Goal: Task Accomplishment & Management: Use online tool/utility

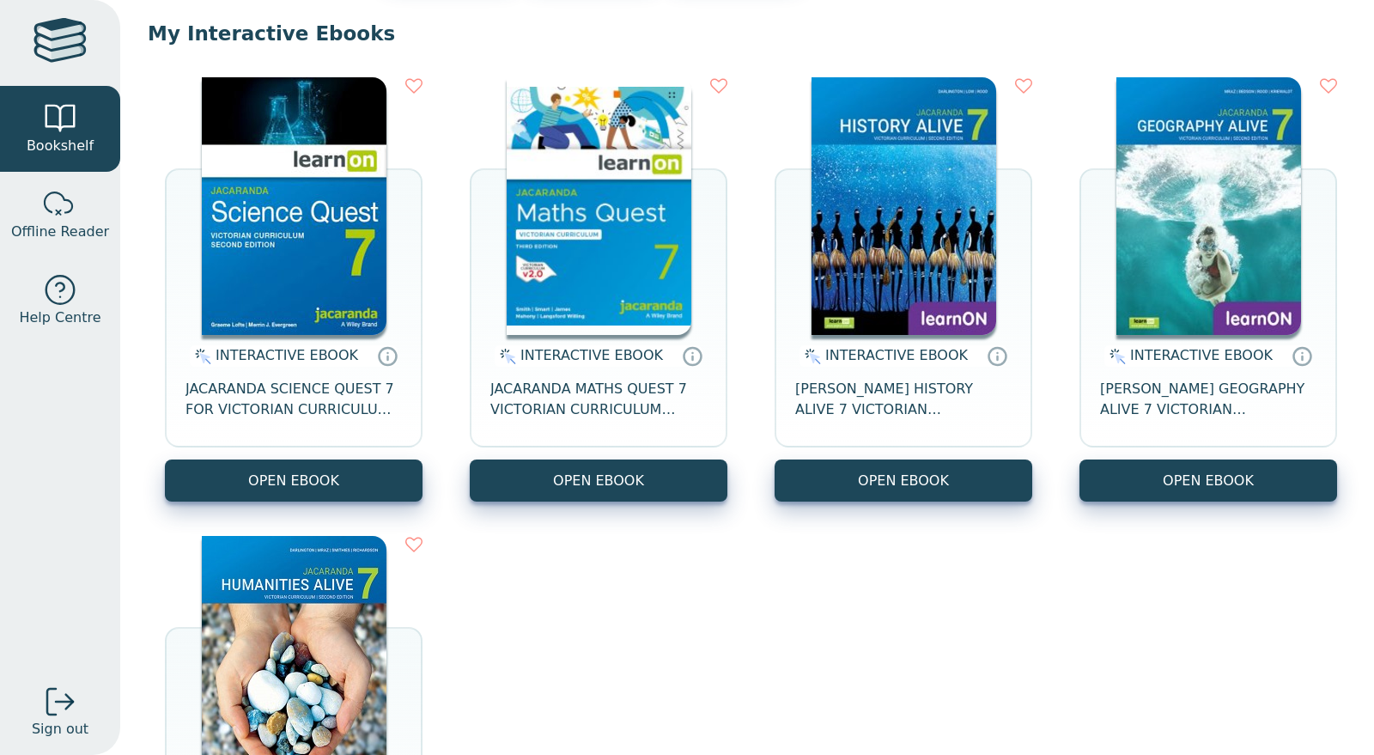
scroll to position [165, 0]
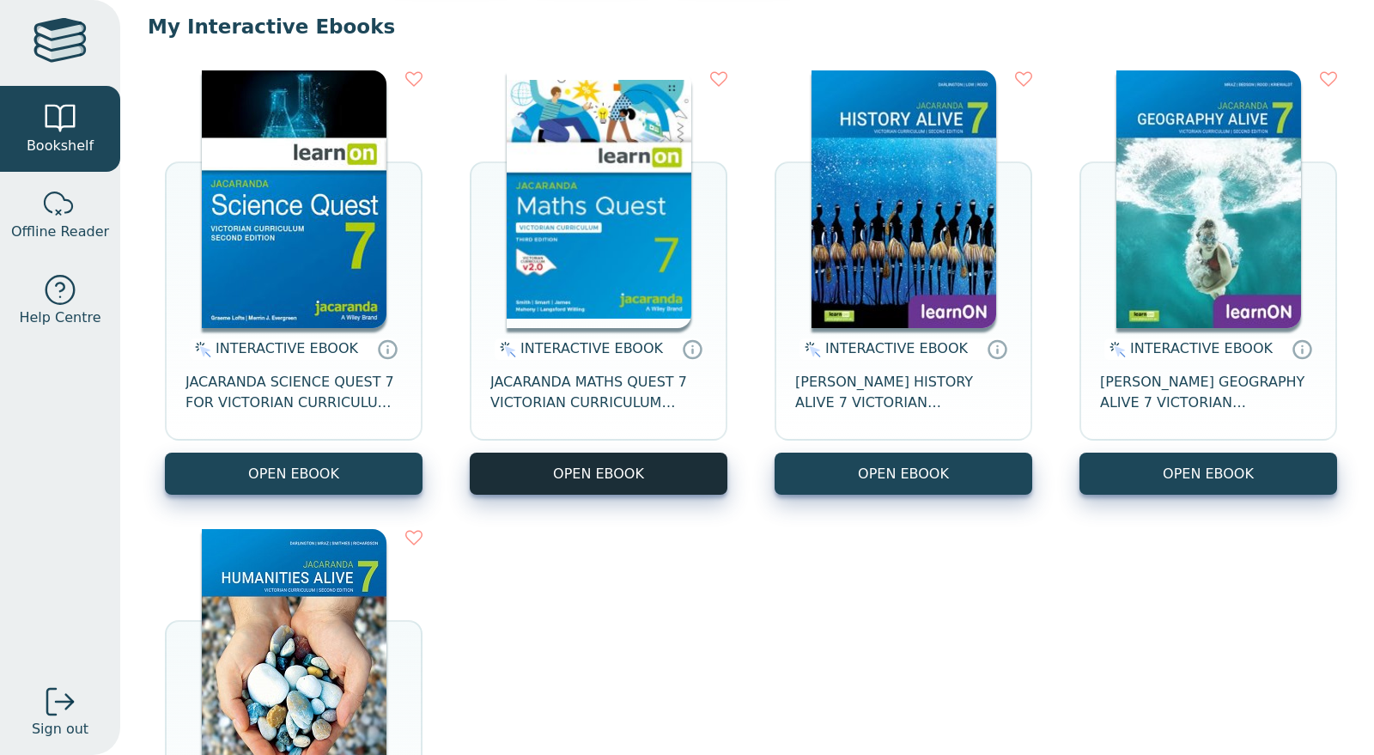
click at [547, 478] on button "OPEN EBOOK" at bounding box center [599, 473] width 258 height 42
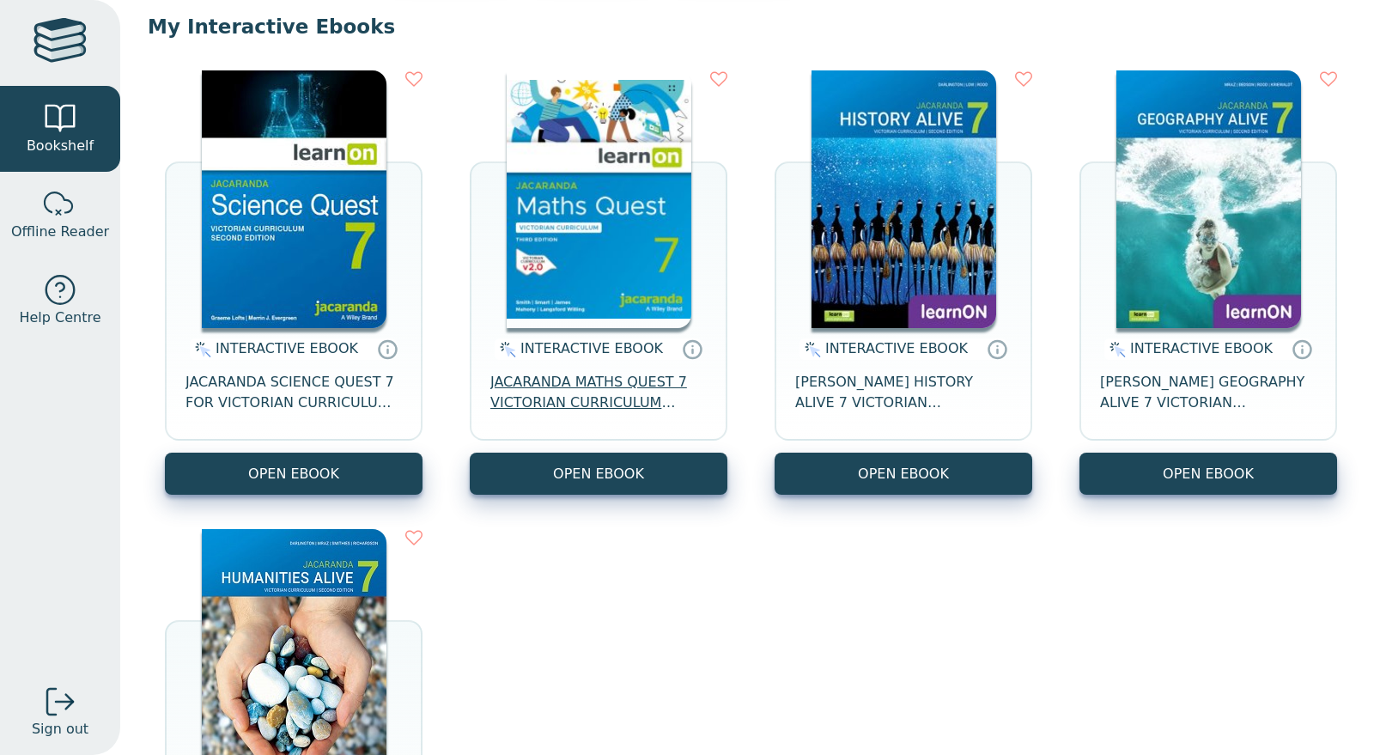
click at [587, 398] on span "JACARANDA MATHS QUEST 7 VICTORIAN CURRICULUM LEARNON EBOOK 3E" at bounding box center [598, 392] width 216 height 41
